Goal: Task Accomplishment & Management: Manage account settings

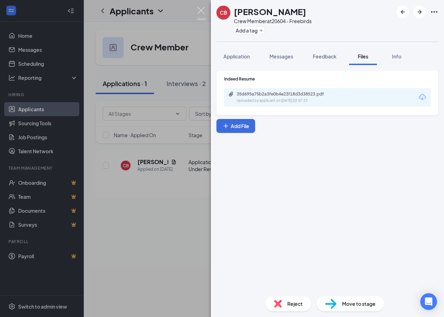
click at [203, 10] on img at bounding box center [201, 14] width 9 height 14
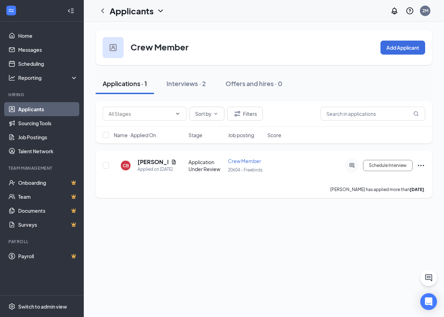
click at [423, 165] on icon "Ellipses" at bounding box center [421, 165] width 8 height 8
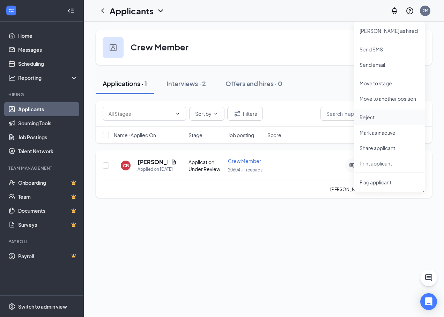
click at [370, 113] on li "Reject" at bounding box center [389, 116] width 71 height 15
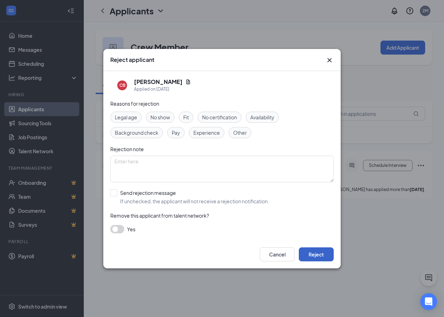
click at [322, 254] on button "Reject" at bounding box center [316, 254] width 35 height 14
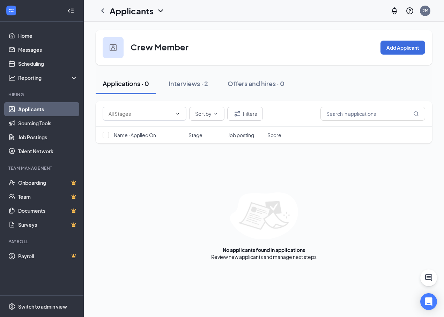
click at [33, 109] on link "Applicants" at bounding box center [48, 109] width 60 height 14
